Goal: Find specific page/section: Find specific page/section

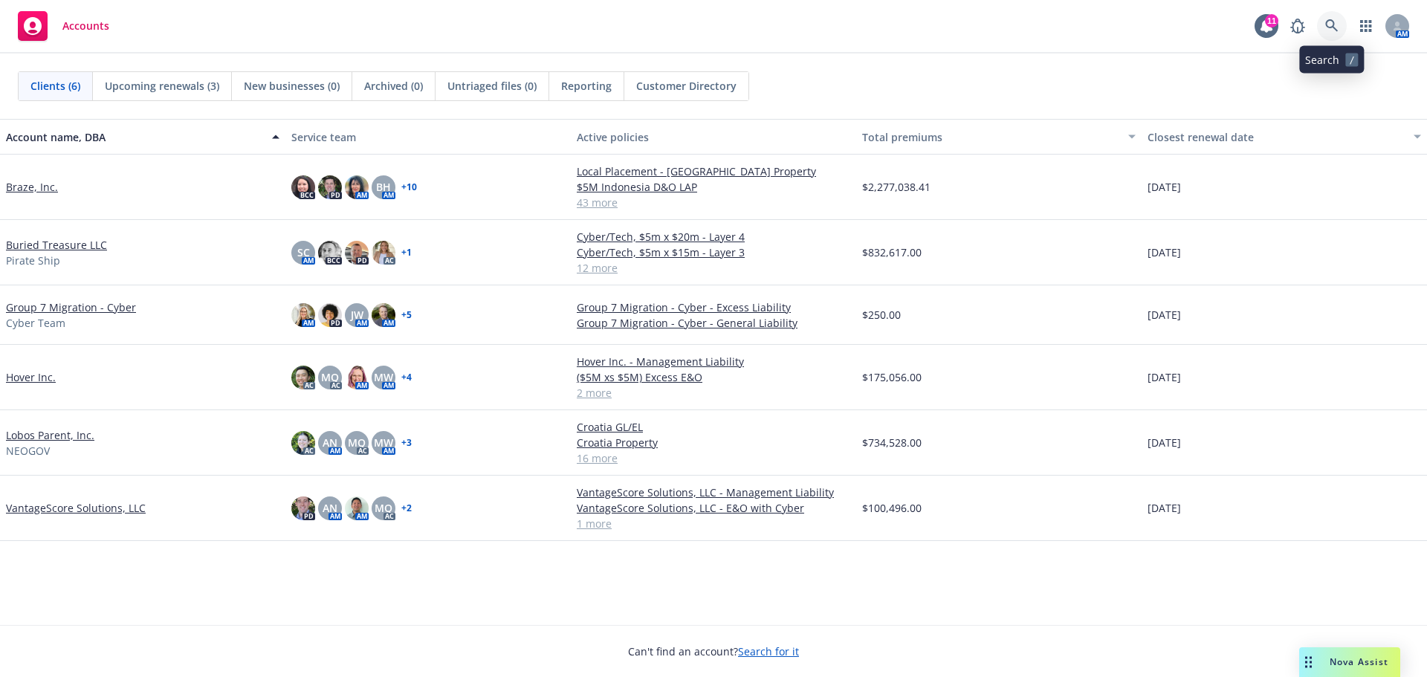
click at [1326, 19] on link at bounding box center [1332, 26] width 30 height 30
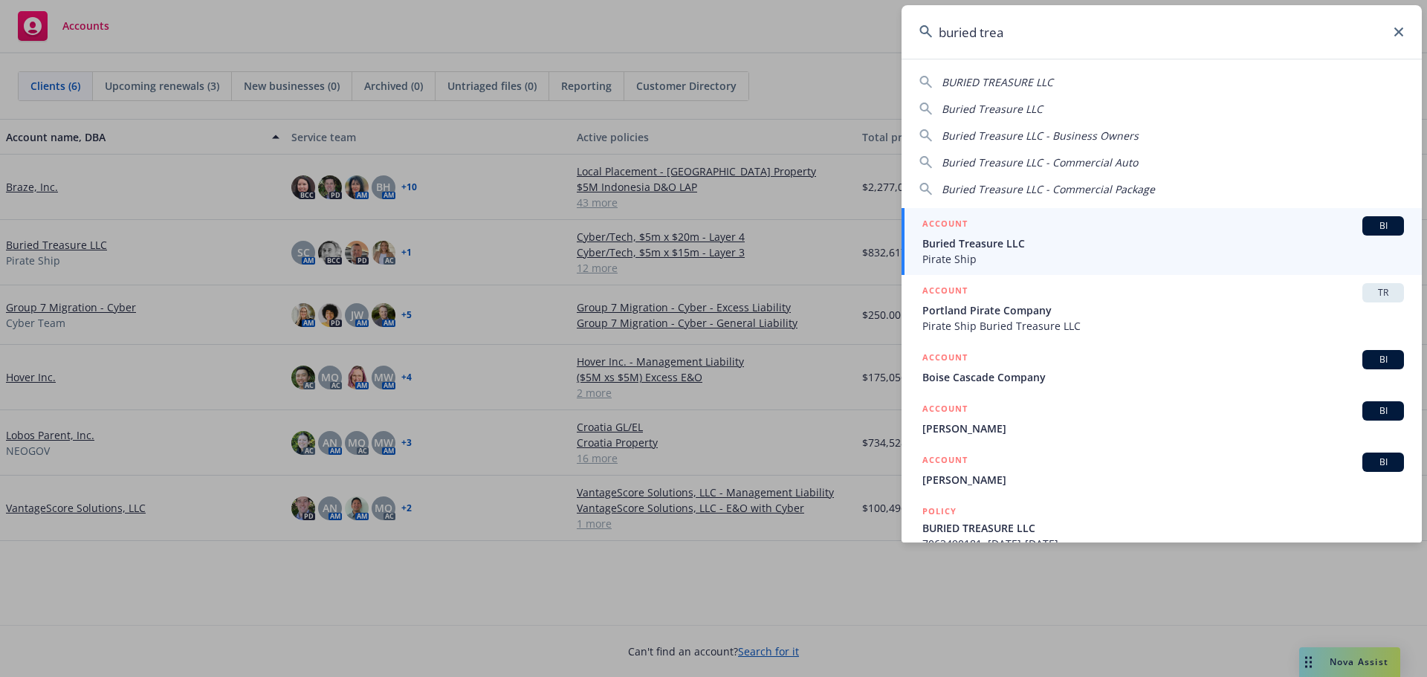
type input "buried trea"
click at [1029, 256] on span "Pirate Ship" at bounding box center [1162, 259] width 481 height 16
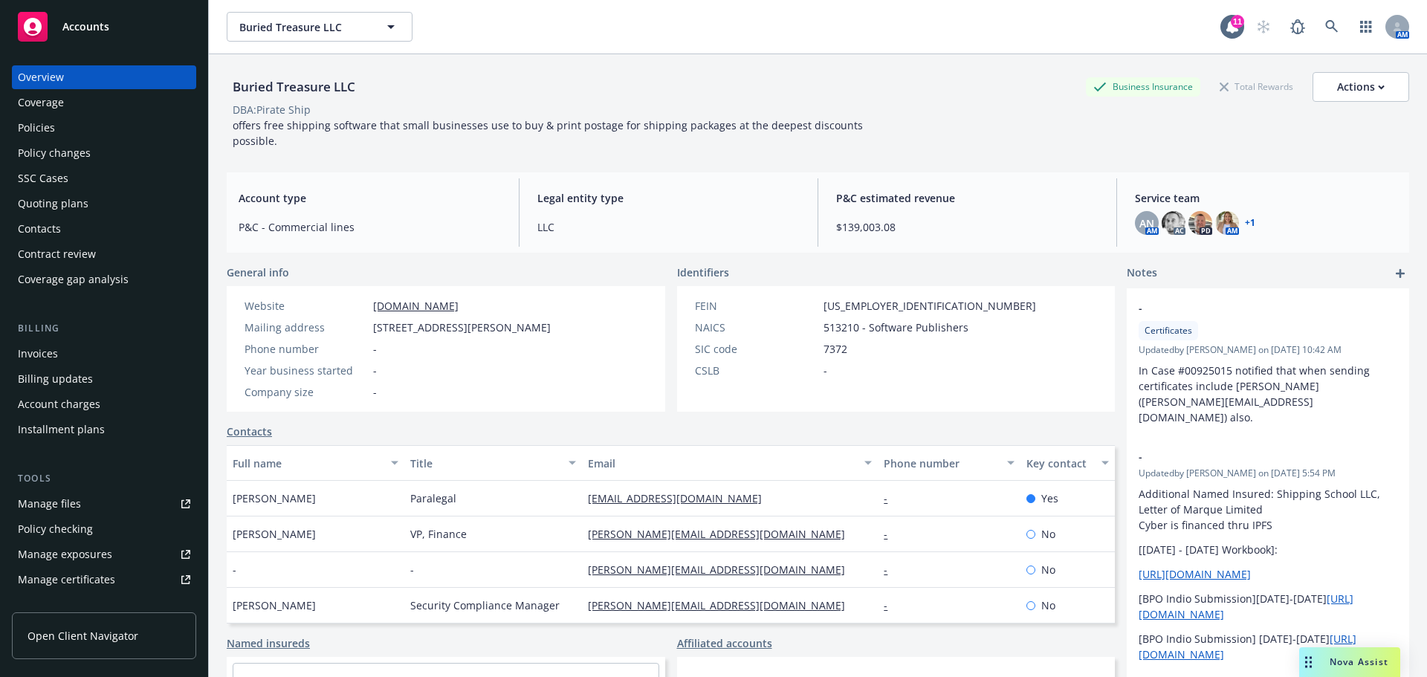
click at [85, 126] on div "Policies" at bounding box center [104, 128] width 172 height 24
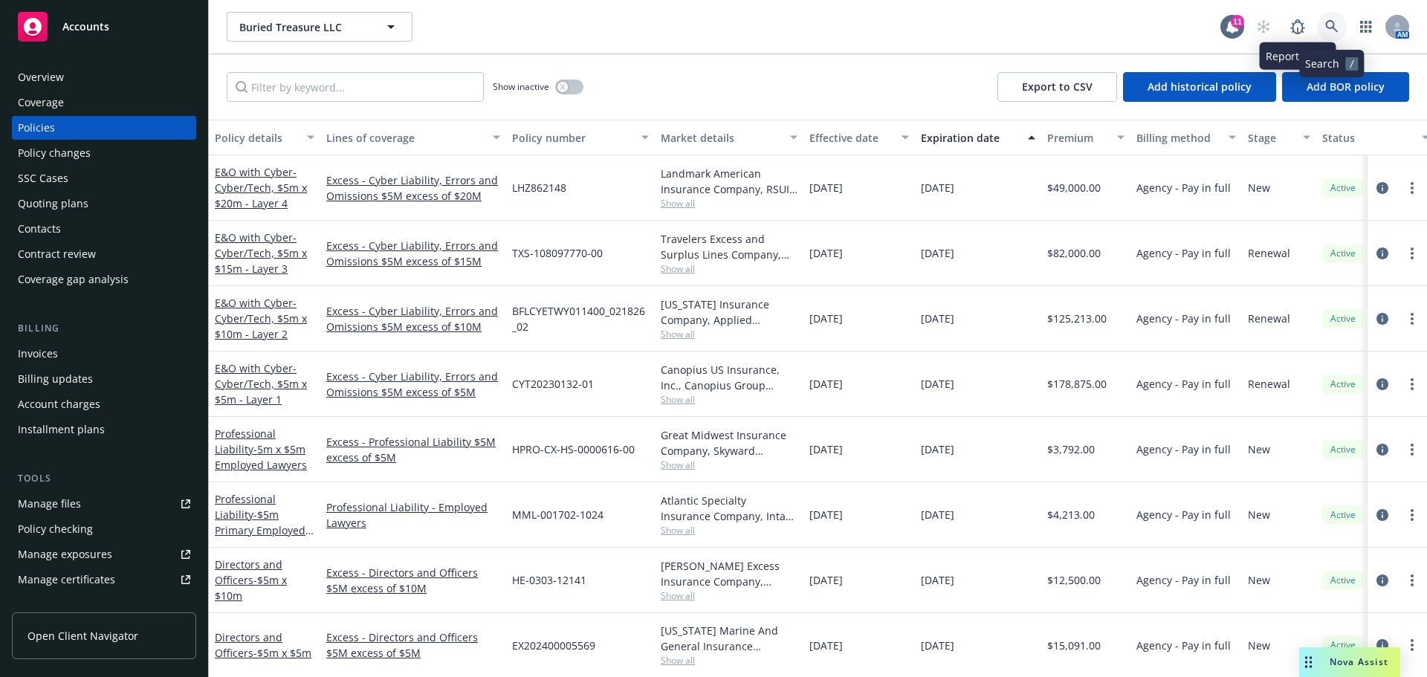
click at [1325, 25] on icon at bounding box center [1331, 26] width 13 height 13
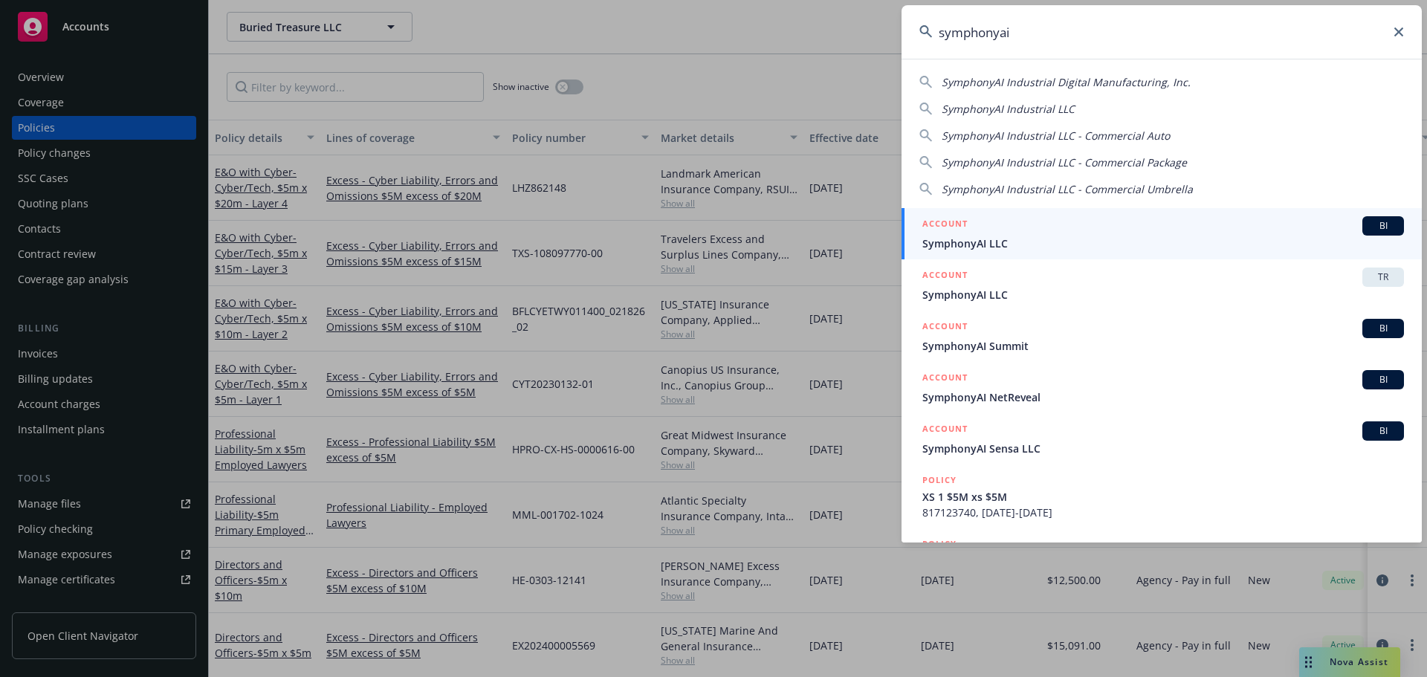
type input "symphonyai"
click at [969, 234] on div "ACCOUNT BI" at bounding box center [1162, 225] width 481 height 19
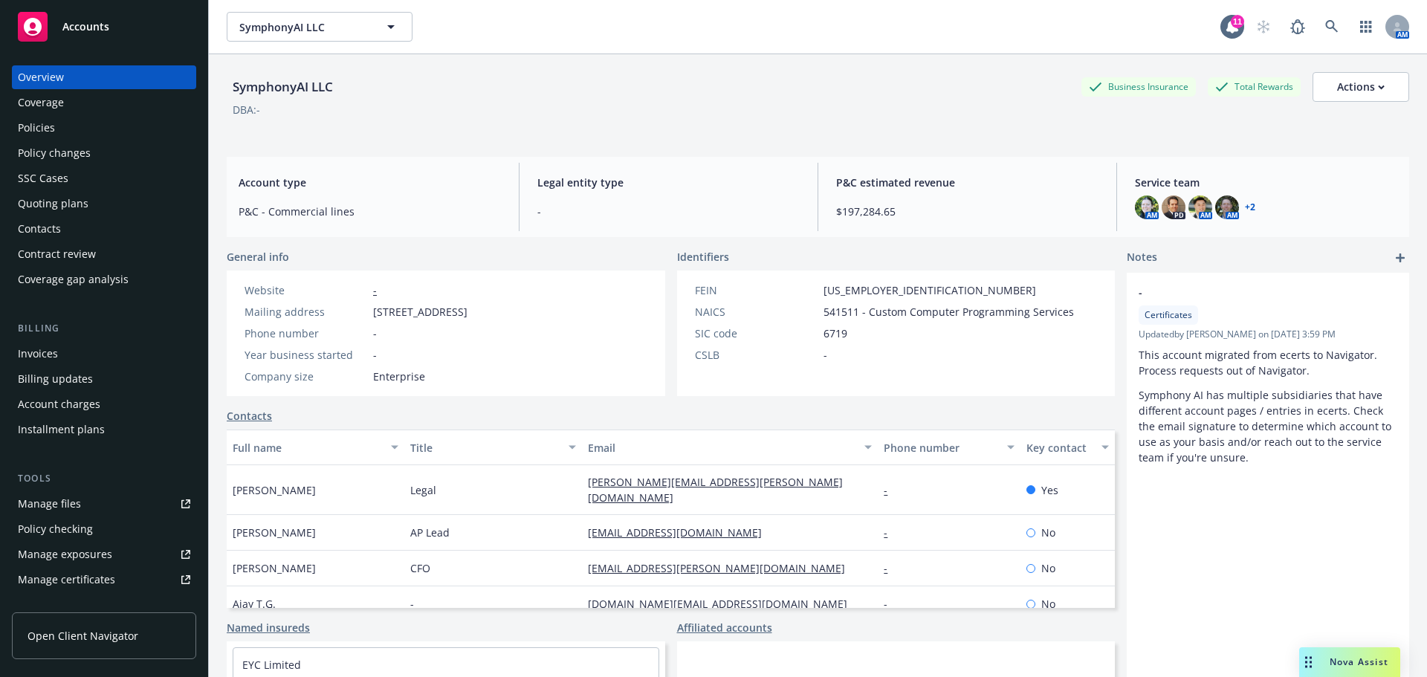
click at [53, 125] on div "Policies" at bounding box center [36, 128] width 37 height 24
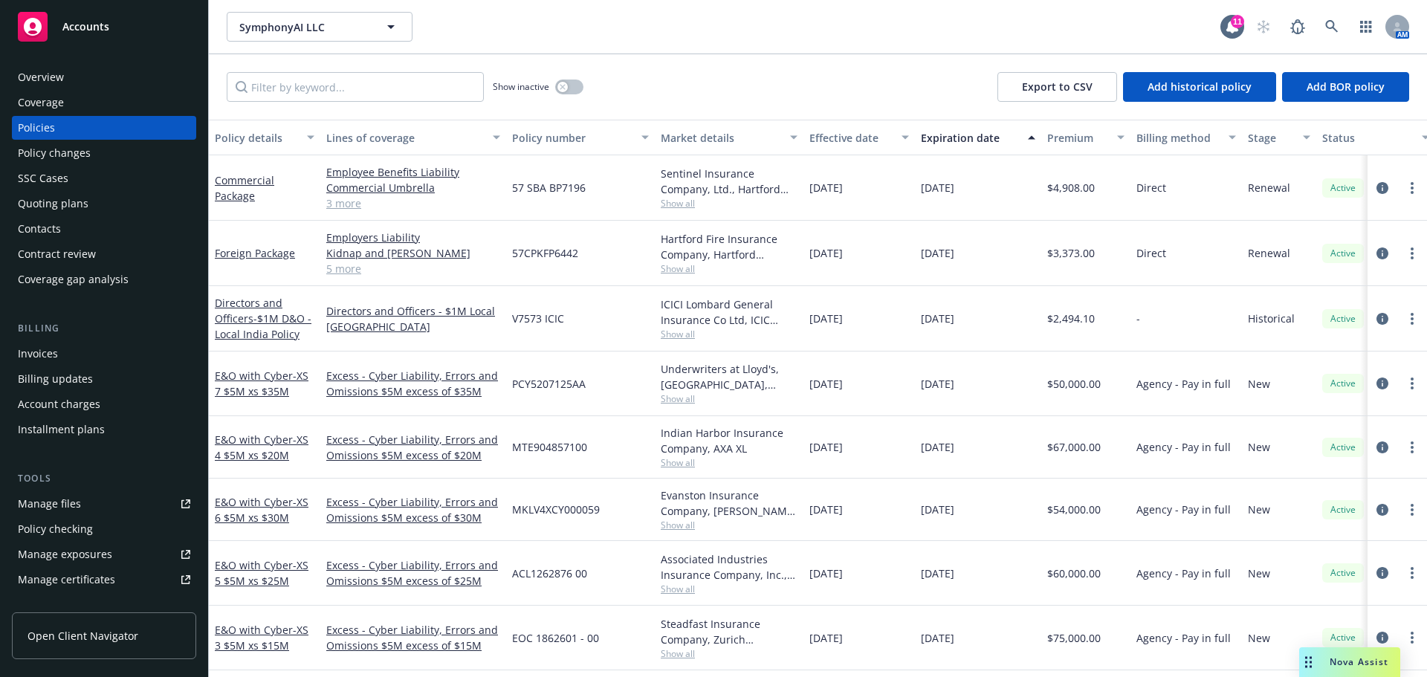
click at [93, 80] on div "Overview" at bounding box center [104, 77] width 172 height 24
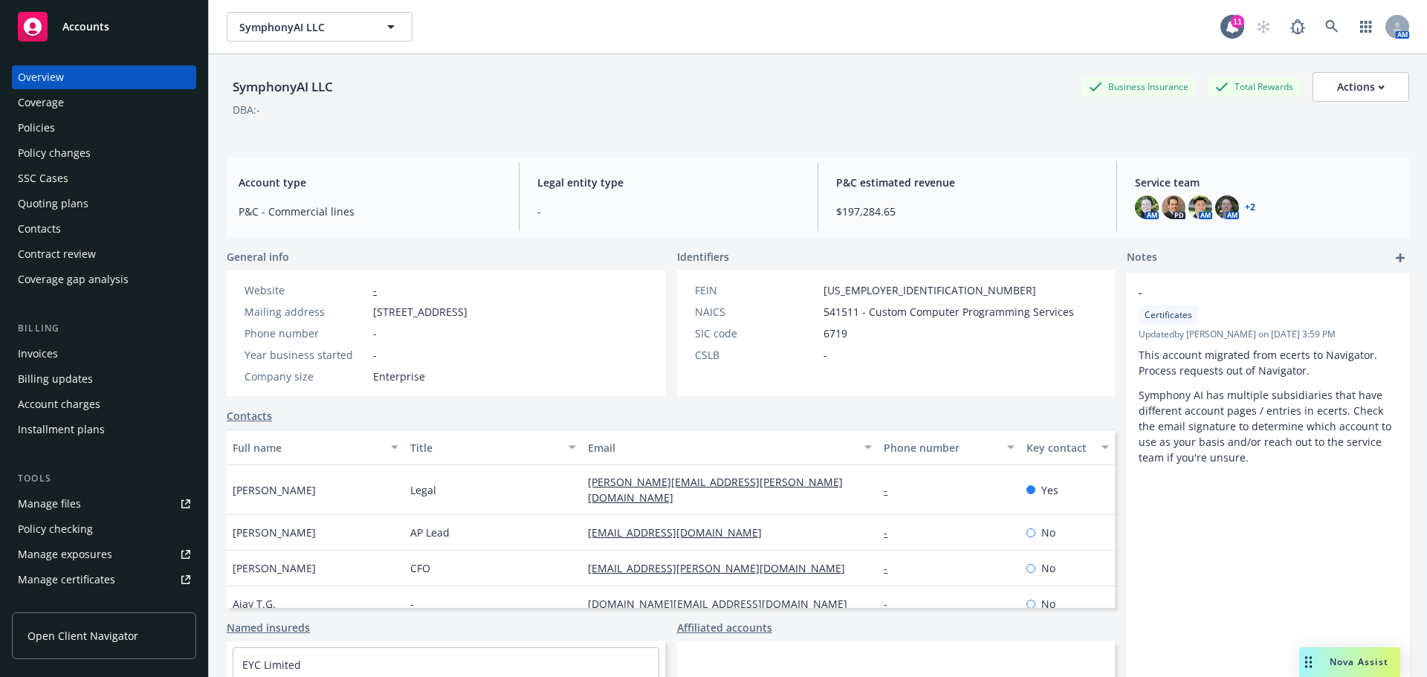
click at [60, 129] on div "Policies" at bounding box center [104, 128] width 172 height 24
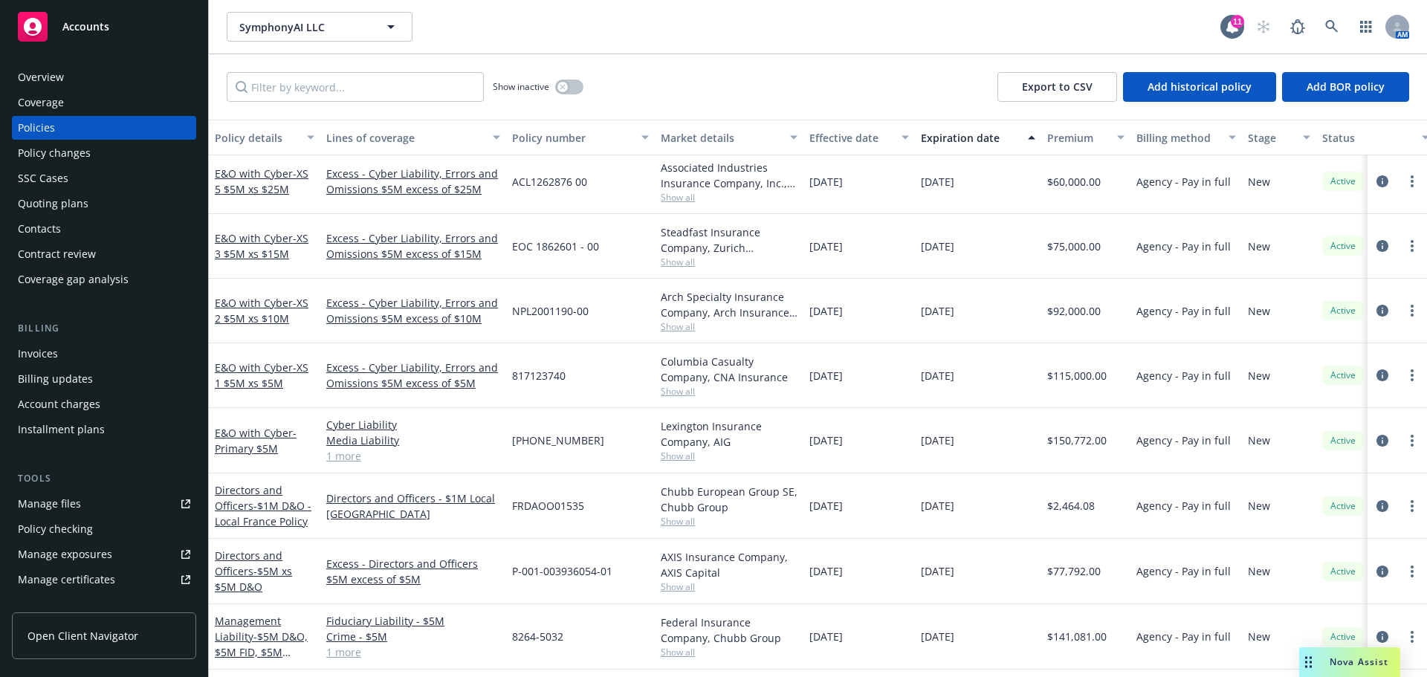
scroll to position [371, 0]
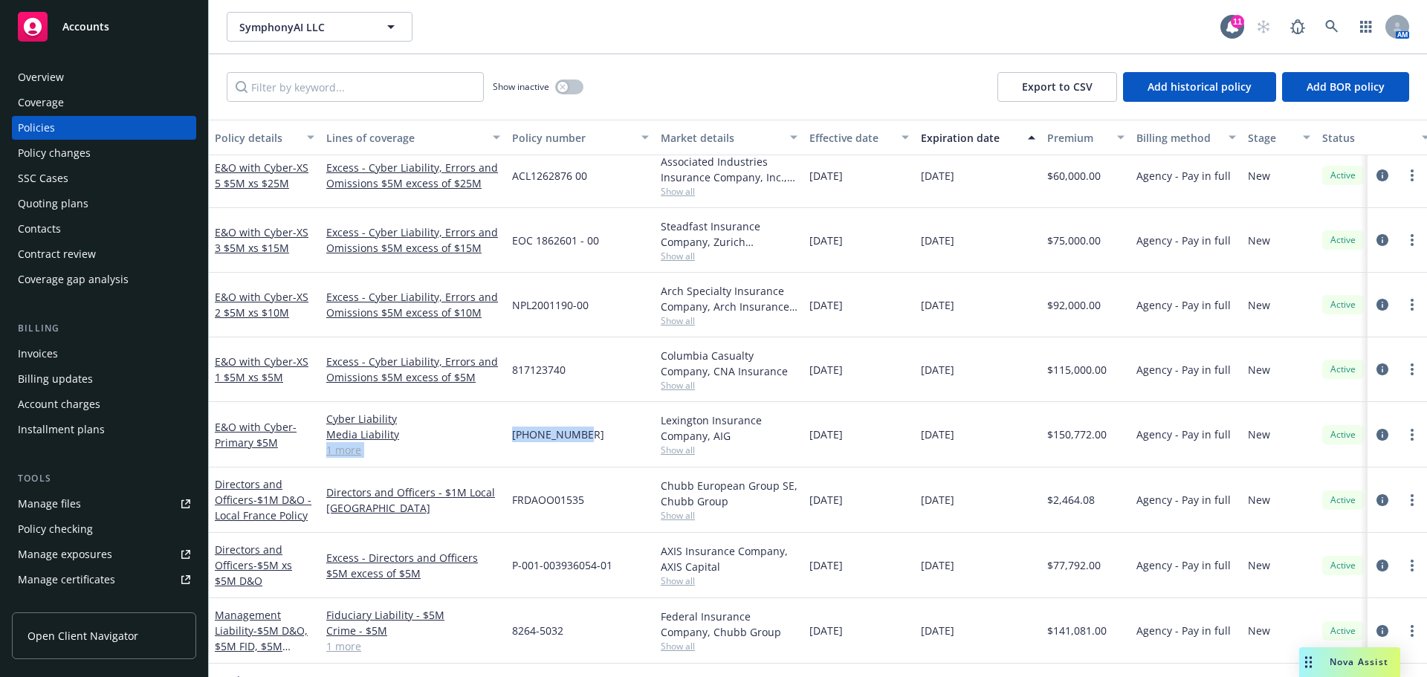
drag, startPoint x: 574, startPoint y: 435, endPoint x: 504, endPoint y: 431, distance: 70.7
click at [504, 431] on div "E&O with Cyber - Primary $5M Cyber Liability Media Liability Errors and Omissio…" at bounding box center [926, 434] width 1434 height 65
click at [532, 445] on div "[PHONE_NUMBER]" at bounding box center [580, 434] width 149 height 65
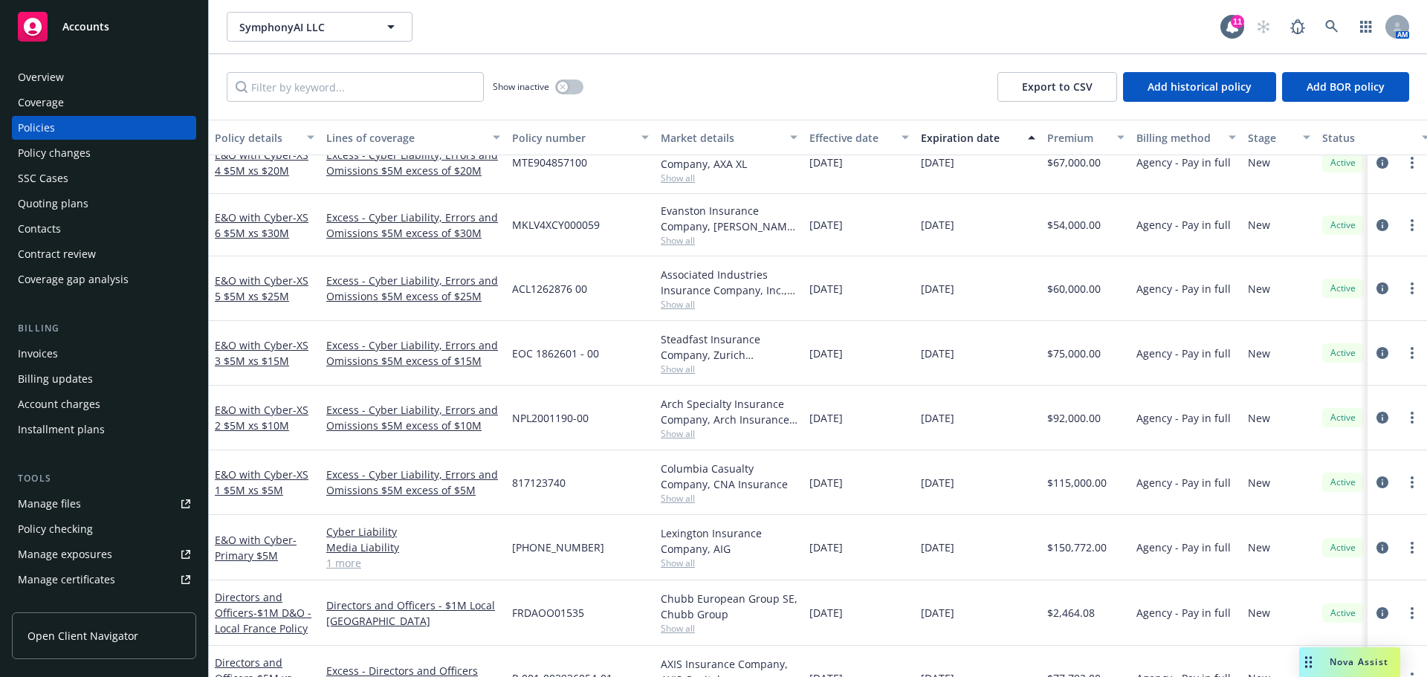
scroll to position [223, 0]
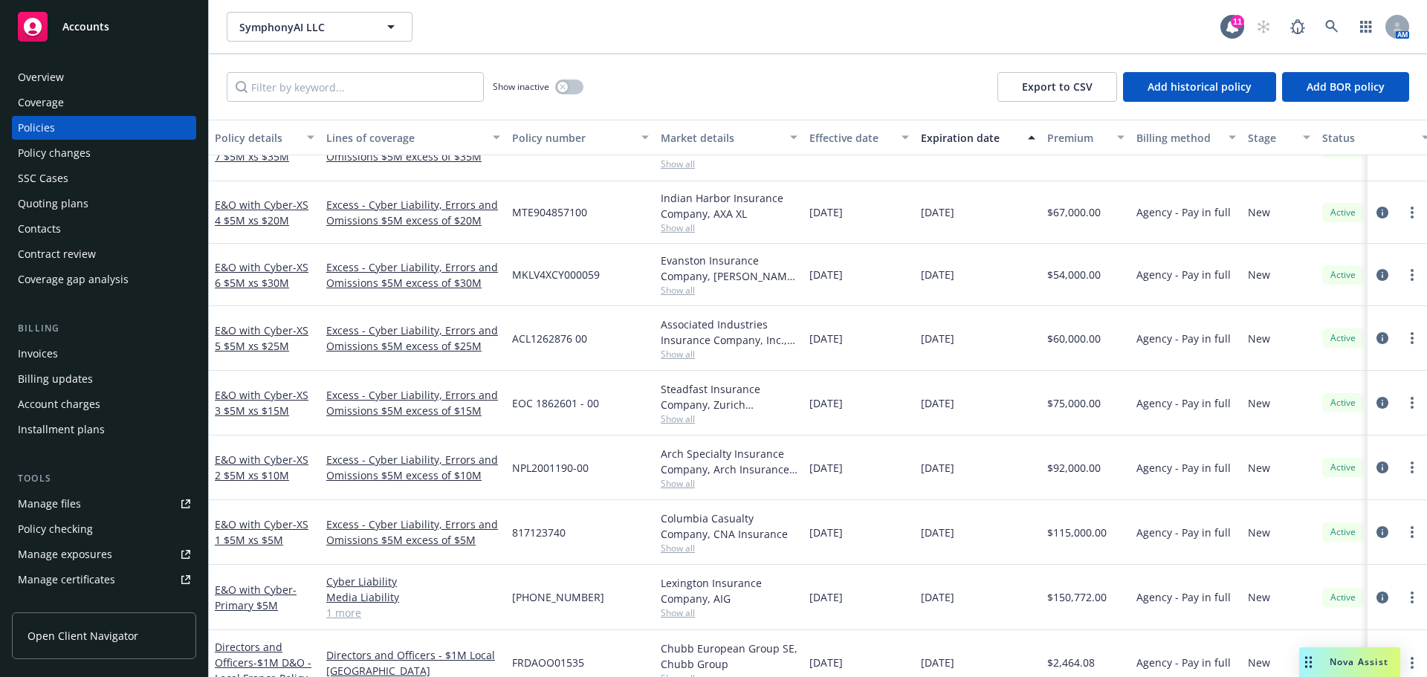
click at [538, 534] on span "817123740" at bounding box center [538, 533] width 53 height 16
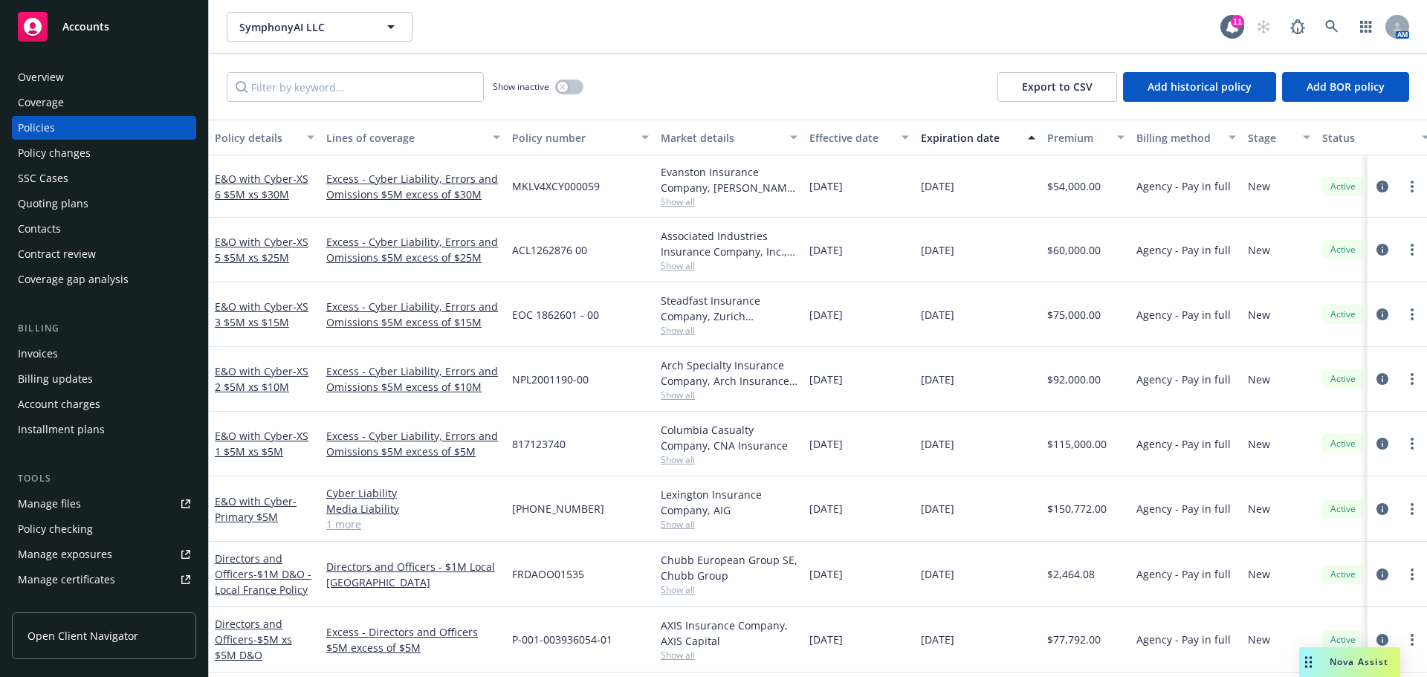
scroll to position [371, 0]
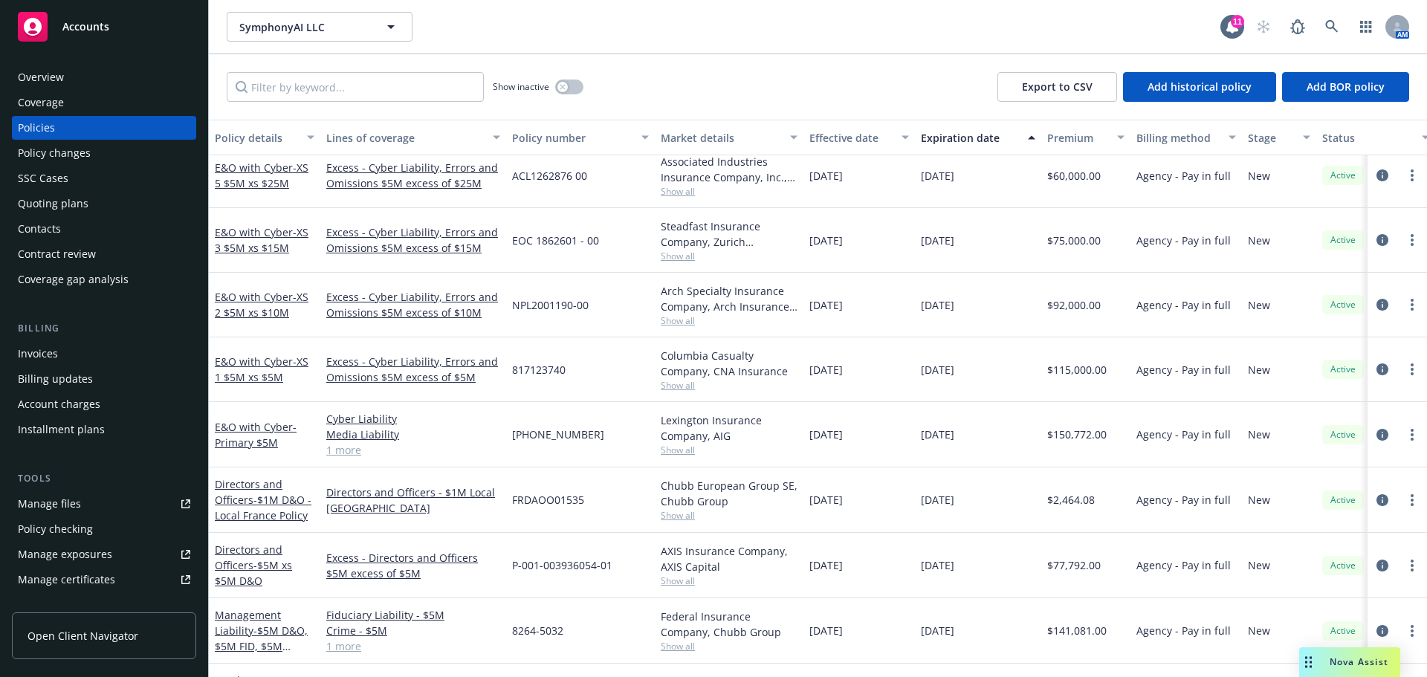
click at [522, 373] on span "817123740" at bounding box center [538, 370] width 53 height 16
